Goal: Transaction & Acquisition: Obtain resource

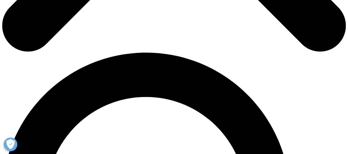
scroll to position [301, 0]
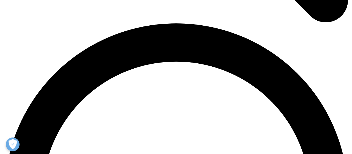
scroll to position [682, 0]
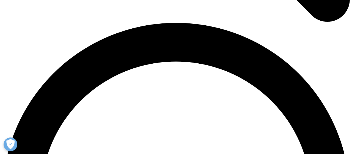
scroll to position [115, 0]
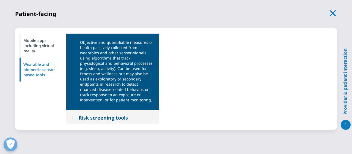
click at [88, 19] on div "Patient-facing Jump to Mobile apps including virtual reality Wearable and biome…" at bounding box center [176, 69] width 322 height 120
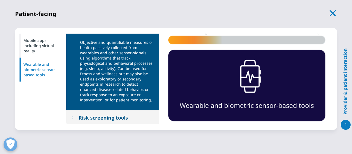
click at [28, 39] on div "Mobile apps including virtual reality" at bounding box center [42, 46] width 47 height 24
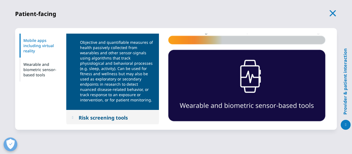
scroll to position [0, 0]
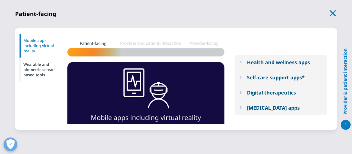
click at [248, 58] on button "Health and wellness apps" at bounding box center [280, 62] width 93 height 15
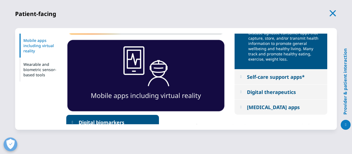
scroll to position [23, 0]
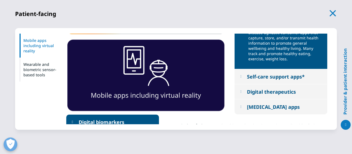
click at [257, 75] on div "Self-care support apps*" at bounding box center [276, 76] width 58 height 7
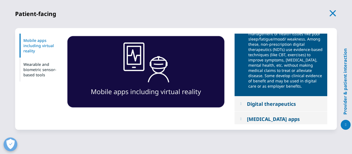
scroll to position [42, 0]
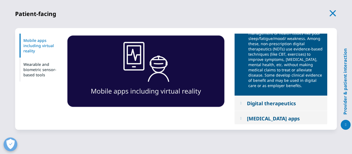
click at [274, 107] on button "Digital therapeutics" at bounding box center [280, 103] width 93 height 15
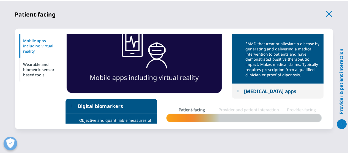
scroll to position [41, 0]
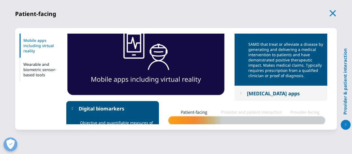
click at [273, 95] on div "Medication management apps" at bounding box center [273, 93] width 53 height 7
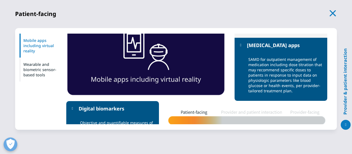
click at [336, 10] on icon "button" at bounding box center [333, 13] width 8 height 8
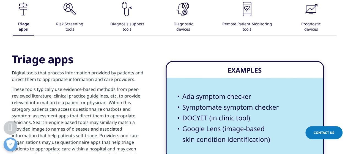
scroll to position [910, 0]
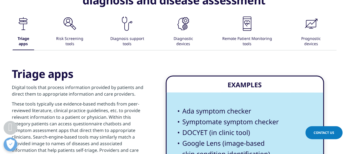
click at [80, 34] on div "Risk Screening tools" at bounding box center [69, 41] width 37 height 17
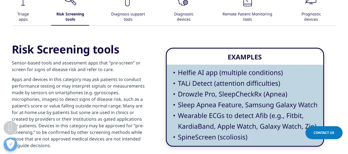
scroll to position [935, 0]
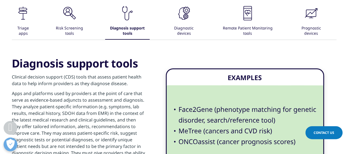
scroll to position [920, 0]
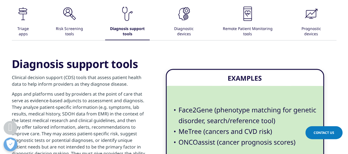
click at [31, 21] on icon ".cls-1{fill:#231f20;}" at bounding box center [23, 13] width 16 height 16
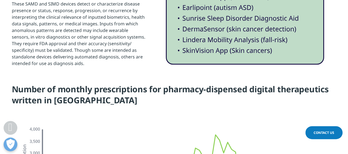
scroll to position [899, 0]
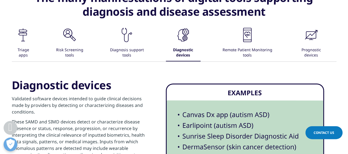
click at [239, 50] on div "Remote Patient Monitoring tools" at bounding box center [247, 52] width 59 height 17
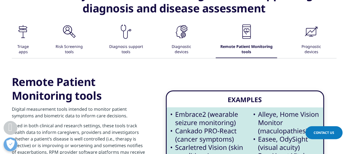
scroll to position [902, 0]
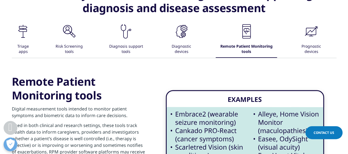
click at [292, 38] on div ".cls-1{fill:#231f20;} Triage apps .cls-1{fill:#231f20;} Risk Screening tools .c…" at bounding box center [174, 40] width 324 height 35
click at [305, 42] on div "Prognostic devices" at bounding box center [311, 49] width 34 height 17
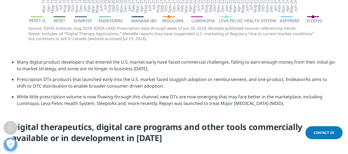
scroll to position [1236, 0]
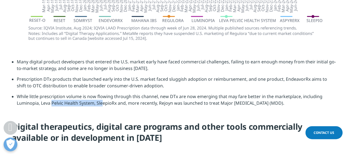
drag, startPoint x: 41, startPoint y: 98, endPoint x: 94, endPoint y: 96, distance: 52.8
click at [94, 96] on li "While little prescription volume is now flowing through this channel, new DTx a…" at bounding box center [176, 101] width 319 height 17
copy li "Leva Pelvic Health System"
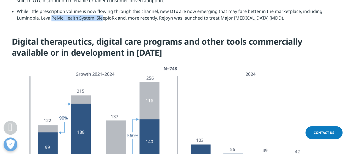
scroll to position [1357, 0]
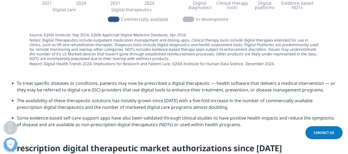
click at [181, 87] on li "To treat specific diseases or conditions, patients may now be prescribed a digi…" at bounding box center [176, 87] width 319 height 17
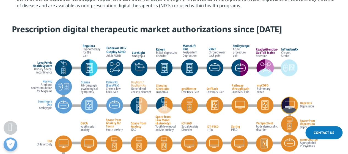
scroll to position [1605, 0]
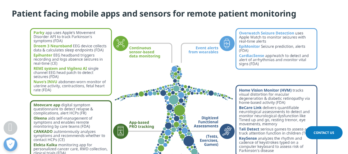
scroll to position [2115, 0]
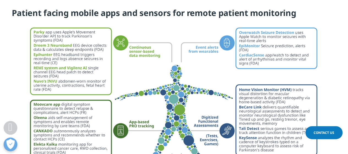
click at [109, 42] on img at bounding box center [174, 136] width 308 height 226
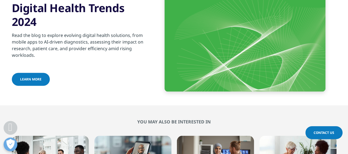
scroll to position [2475, 0]
click at [40, 73] on link "Learn more" at bounding box center [31, 79] width 38 height 13
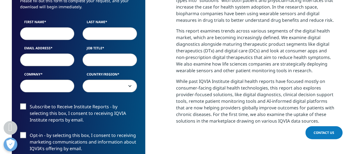
scroll to position [298, 0]
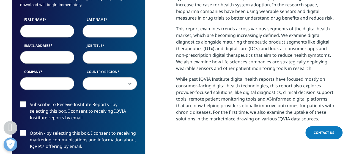
click at [56, 35] on input "First Name" at bounding box center [47, 31] width 54 height 13
type input "Eleanor"
type input "Atkinson"
select select "[GEOGRAPHIC_DATA]"
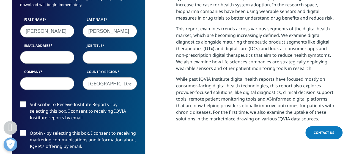
click at [42, 57] on input "Email Address" at bounding box center [47, 57] width 54 height 13
type input "eleanor.atkinson@costellomedical.com"
type input "E"
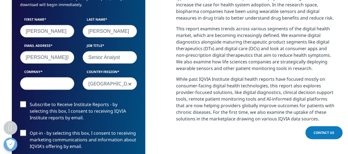
type input "Senior Analyst"
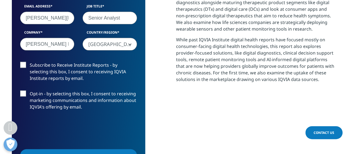
scroll to position [339, 0]
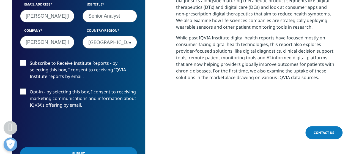
type input "Costello Medical"
click at [124, 43] on span "[GEOGRAPHIC_DATA]" at bounding box center [110, 42] width 54 height 13
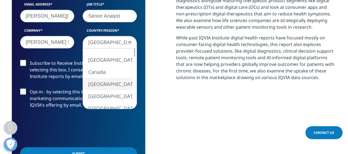
click at [124, 43] on span "[GEOGRAPHIC_DATA]" at bounding box center [110, 42] width 54 height 13
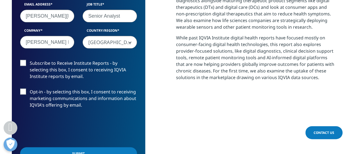
scroll to position [373, 0]
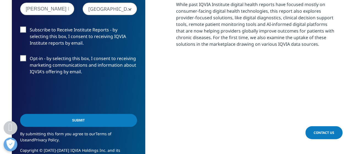
click at [76, 117] on input "Submit" at bounding box center [78, 120] width 117 height 13
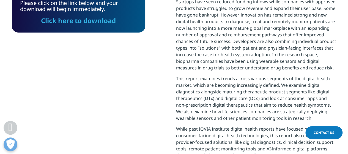
scroll to position [178, 0]
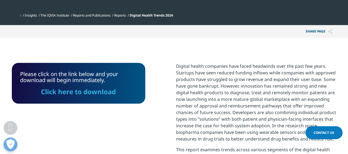
click at [108, 92] on link "Click here to download" at bounding box center [78, 91] width 75 height 9
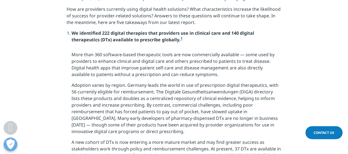
scroll to position [338, 0]
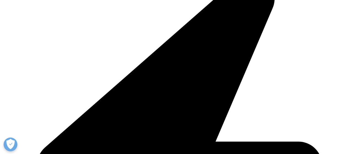
scroll to position [1171, 0]
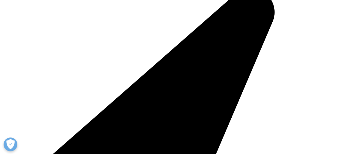
scroll to position [1269, 0]
